Goal: Task Accomplishment & Management: Manage account settings

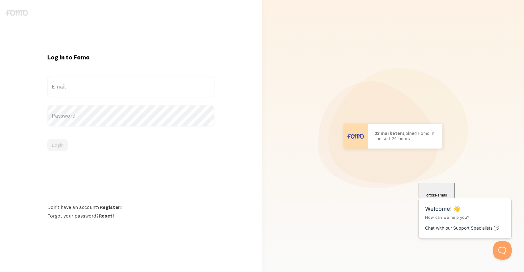
click at [97, 84] on label "Email" at bounding box center [130, 87] width 167 height 22
click at [97, 84] on input "Email" at bounding box center [130, 87] width 167 height 22
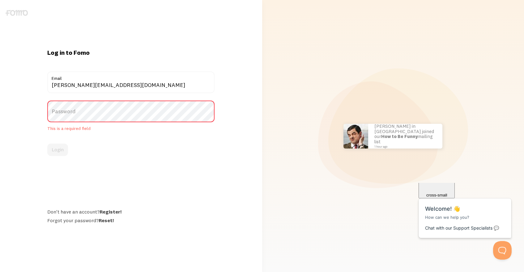
click at [93, 117] on label "Password" at bounding box center [130, 112] width 167 height 22
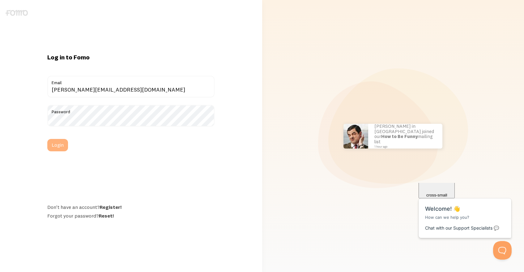
click at [61, 144] on button "Login" at bounding box center [57, 145] width 21 height 12
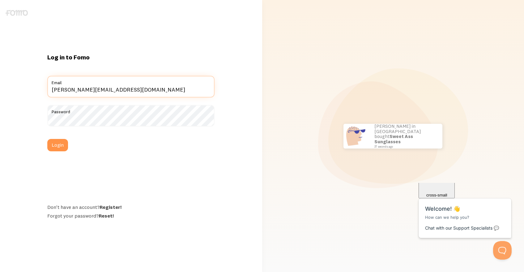
click at [71, 91] on input "tyler@eluxuryproperties.com" at bounding box center [130, 87] width 167 height 22
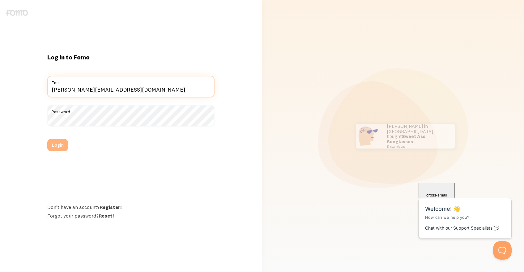
type input "[PERSON_NAME][EMAIL_ADDRESS][DOMAIN_NAME]"
click at [62, 148] on button "Login" at bounding box center [57, 145] width 21 height 12
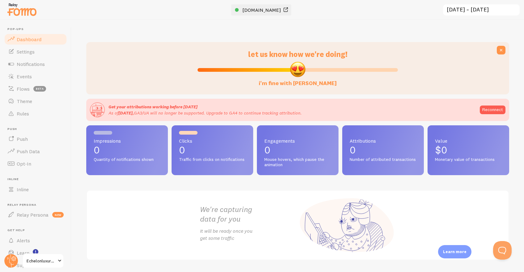
click at [250, 9] on span "[DOMAIN_NAME]" at bounding box center [261, 10] width 39 height 6
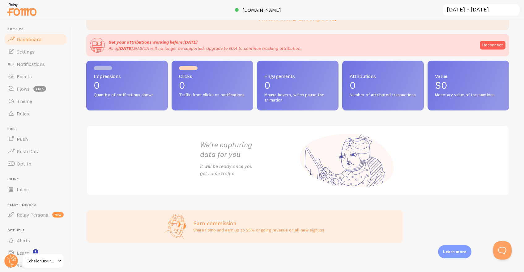
scroll to position [21, 0]
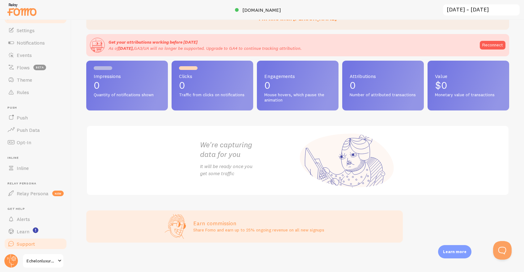
click at [41, 239] on link "Support" at bounding box center [36, 244] width 64 height 12
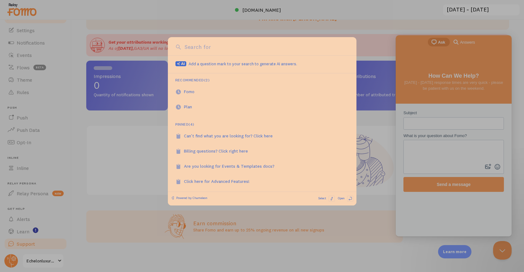
scroll to position [0, 0]
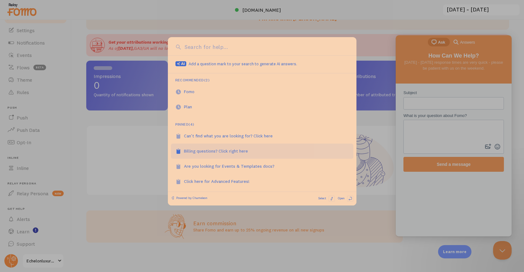
click at [205, 149] on div "Billing questions? Click right here" at bounding box center [219, 151] width 71 height 6
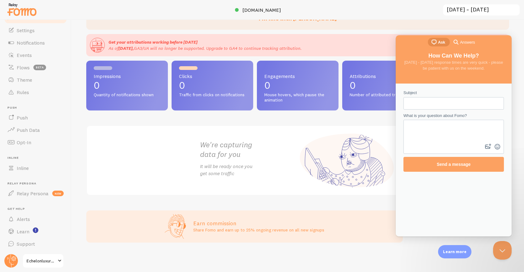
click at [31, 262] on span "Echelonluxuryproperties" at bounding box center [41, 260] width 29 height 7
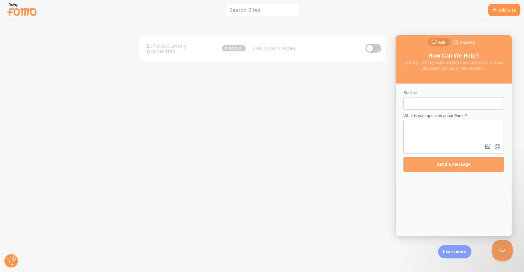
click at [506, 248] on button "Close Beacon popover" at bounding box center [501, 249] width 19 height 19
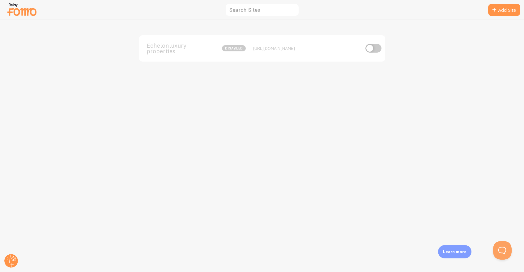
click at [327, 62] on div "Echelonluxuryproperties disabled [URL][DOMAIN_NAME]" at bounding box center [262, 146] width 524 height 252
click at [317, 36] on div "Echelonluxuryproperties disabled [URL][DOMAIN_NAME]" at bounding box center [262, 48] width 246 height 26
click at [24, 11] on img at bounding box center [21, 10] width 31 height 16
click at [14, 262] on circle at bounding box center [11, 261] width 14 height 14
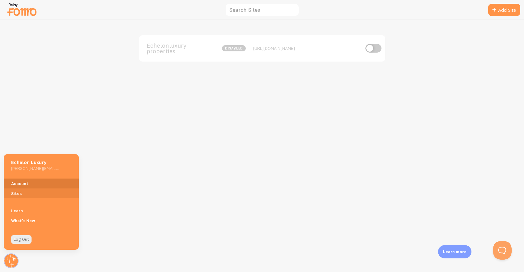
click at [45, 182] on link "Account" at bounding box center [41, 183] width 75 height 10
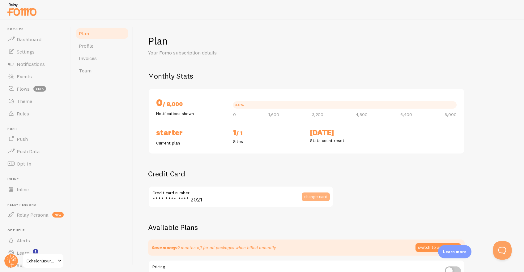
click at [312, 196] on span "change card" at bounding box center [315, 196] width 23 height 4
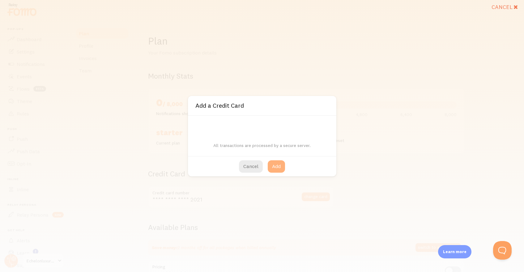
click at [275, 167] on button "Add" at bounding box center [276, 166] width 17 height 12
click at [275, 167] on div "Cancel Add" at bounding box center [262, 166] width 148 height 20
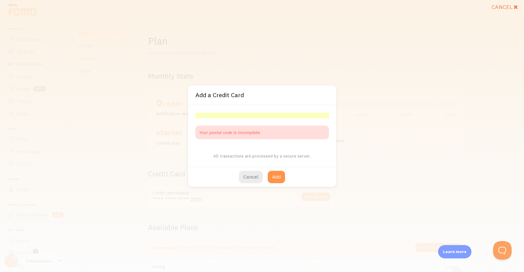
click at [313, 267] on div "Cancel Add a Credit Card Your postal code is incomplete. All transactions are p…" at bounding box center [262, 136] width 524 height 272
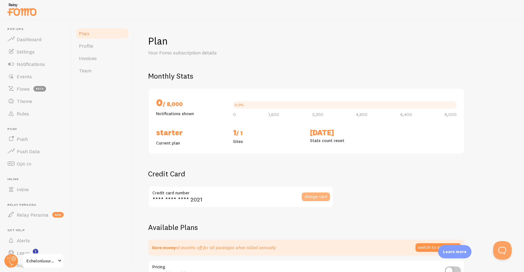
click at [324, 199] on span "change card" at bounding box center [315, 196] width 23 height 4
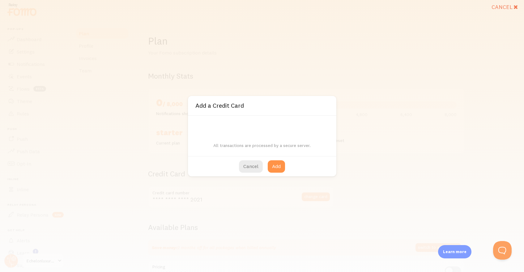
click at [248, 123] on iframe at bounding box center [262, 126] width 134 height 6
click at [280, 166] on button "Add" at bounding box center [276, 166] width 17 height 12
type input "**** **** **** 8167"
